Goal: Transaction & Acquisition: Purchase product/service

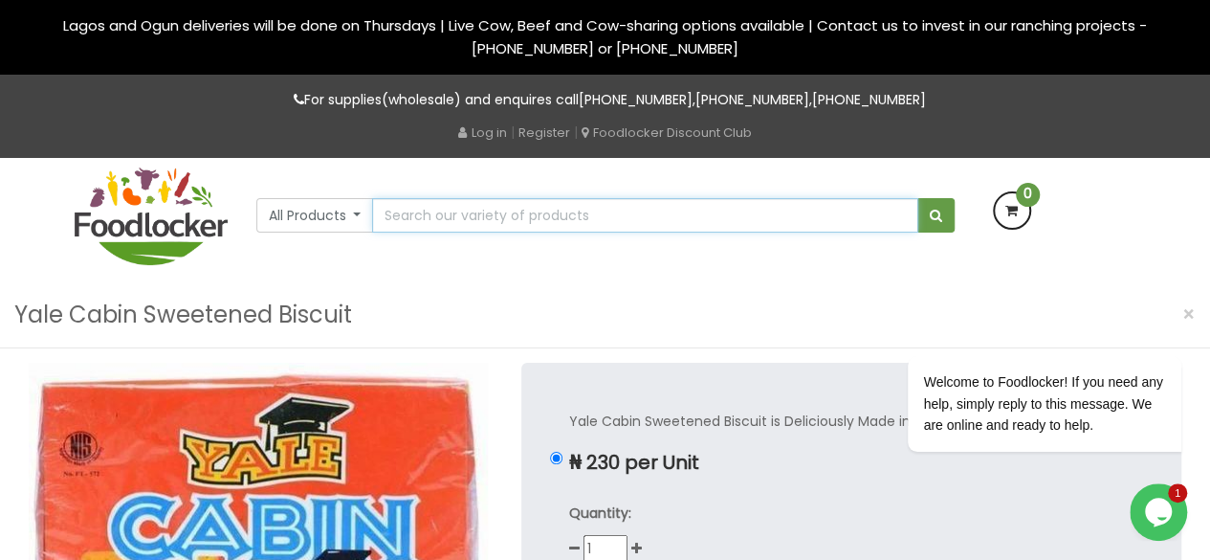
click at [473, 226] on input "text" at bounding box center [644, 215] width 545 height 34
click at [149, 227] on img at bounding box center [151, 216] width 153 height 98
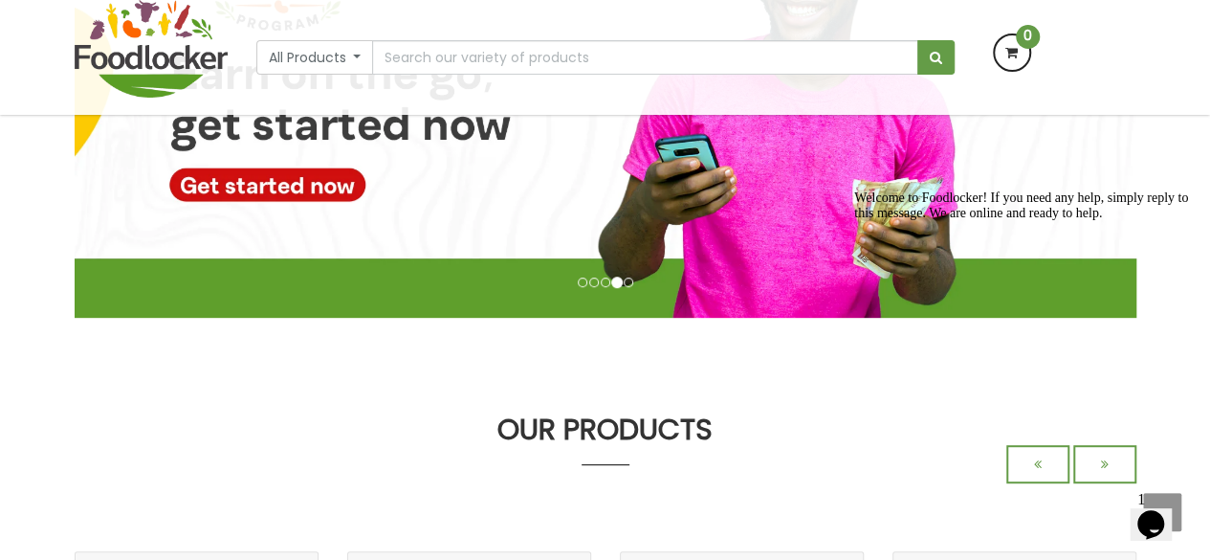
scroll to position [136, 0]
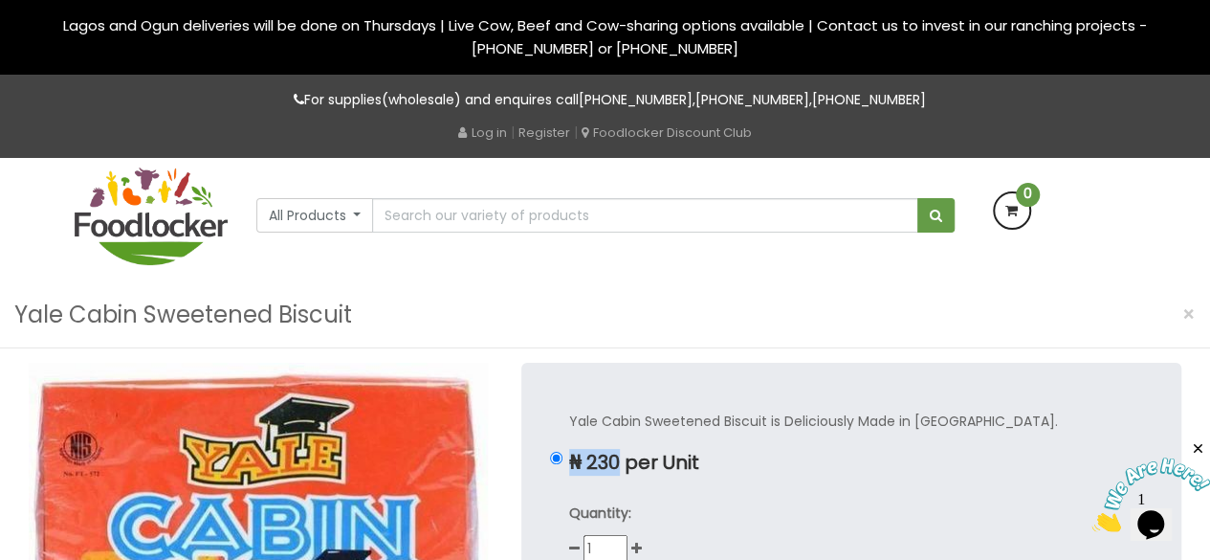
click at [622, 474] on div "Yale Cabin Sweetened Biscuit is Deliciously Made in Nigeria. ₦ 230 per Unit Qua…" at bounding box center [851, 549] width 660 height 373
copy p "₦ 230"
